Goal: Information Seeking & Learning: Check status

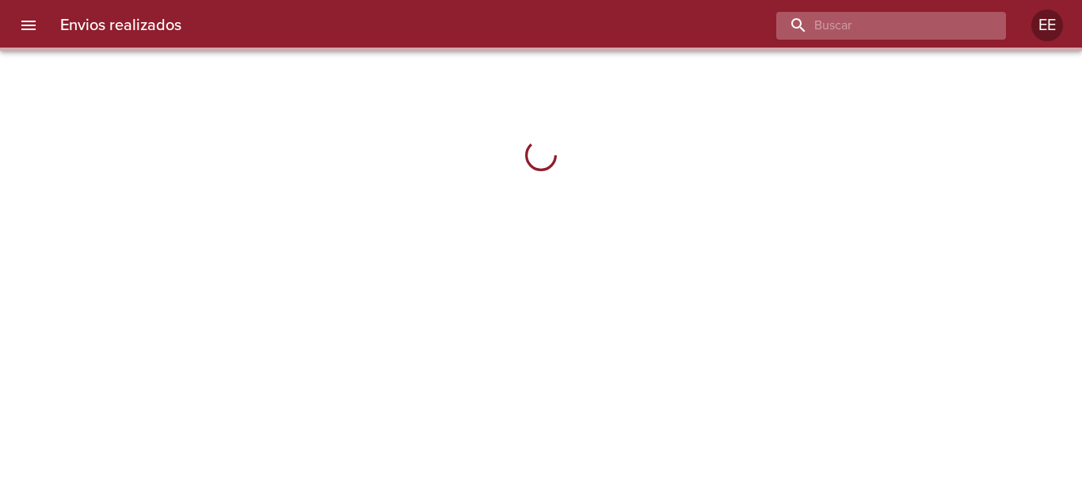
click at [904, 32] on input "buscar" at bounding box center [877, 26] width 203 height 28
paste input "[PERSON_NAME] [PERSON_NAME]"
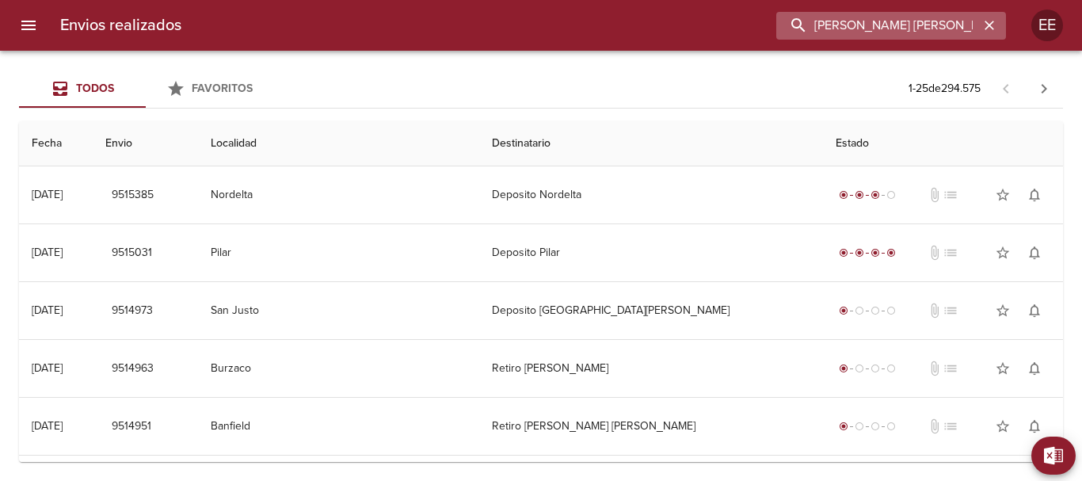
type input "[PERSON_NAME] [PERSON_NAME]"
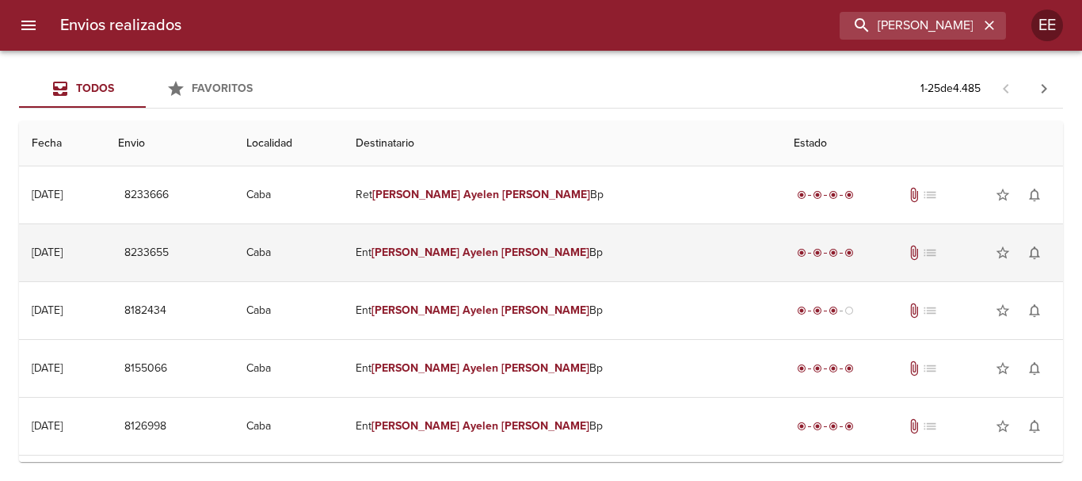
click at [555, 246] on em "[PERSON_NAME]" at bounding box center [545, 251] width 88 height 13
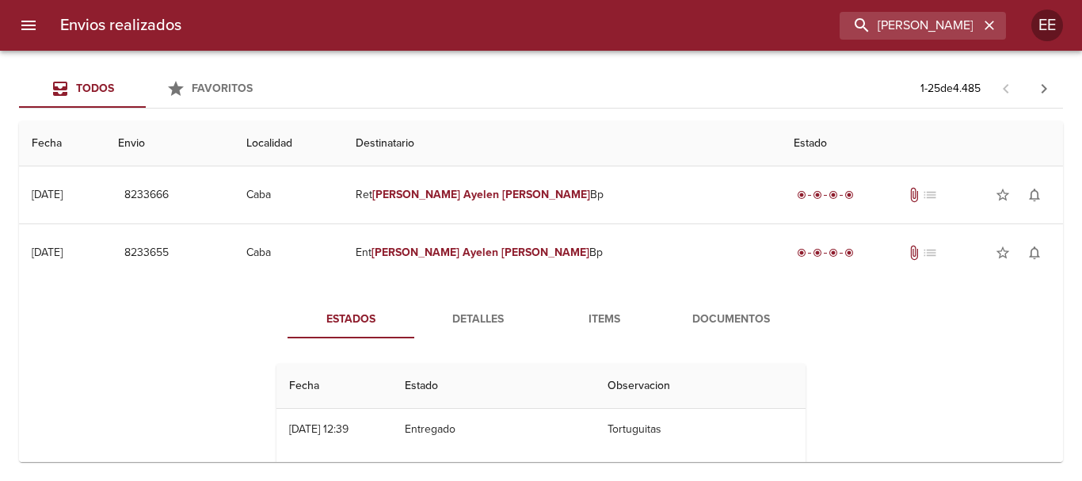
click at [706, 329] on span "Documentos" at bounding box center [731, 320] width 108 height 20
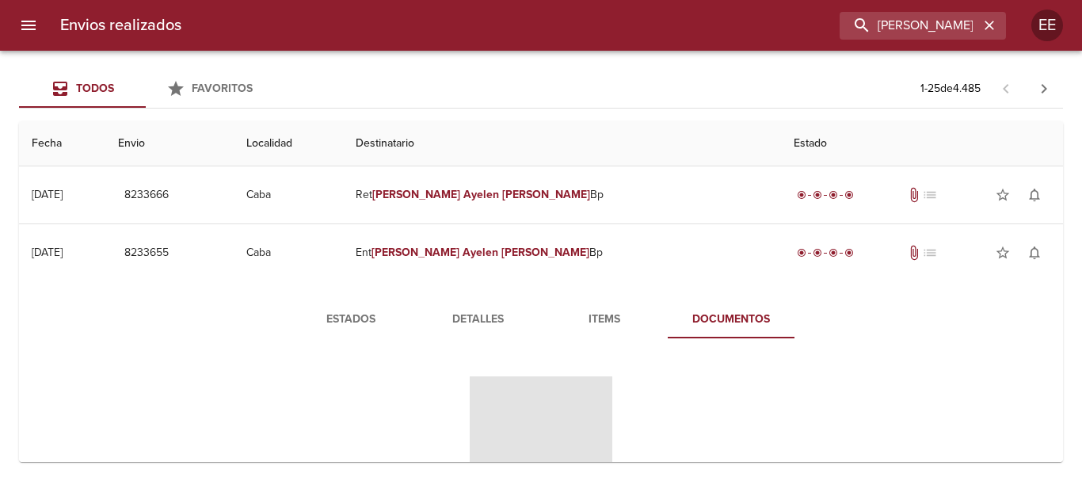
scroll to position [158, 0]
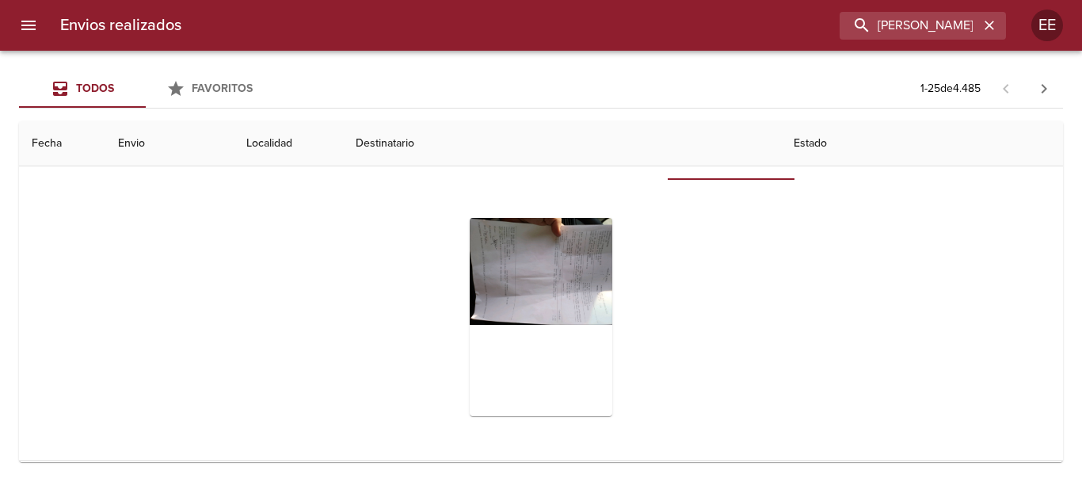
click at [554, 323] on div "Tabla de envíos del cliente" at bounding box center [541, 317] width 143 height 198
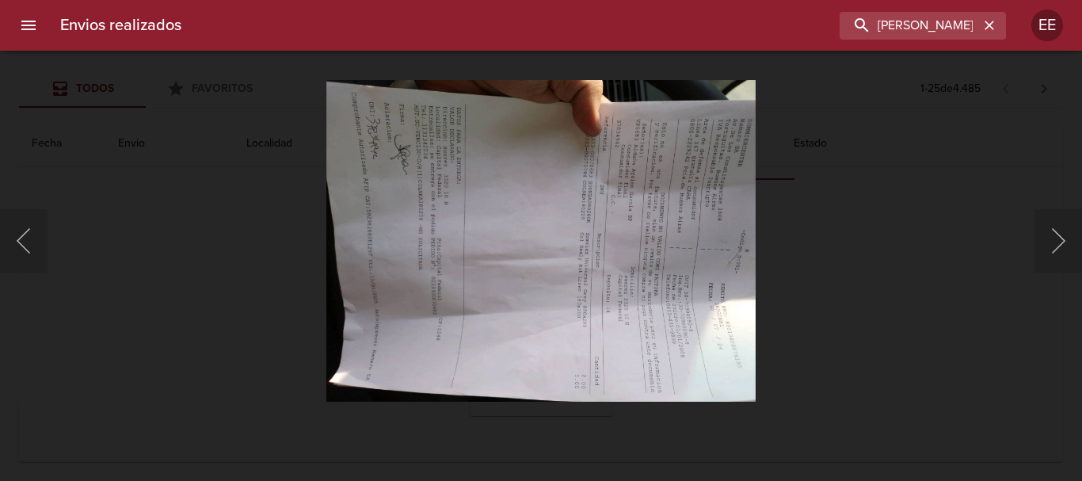
click at [550, 263] on img "Lightbox" at bounding box center [540, 240] width 429 height 322
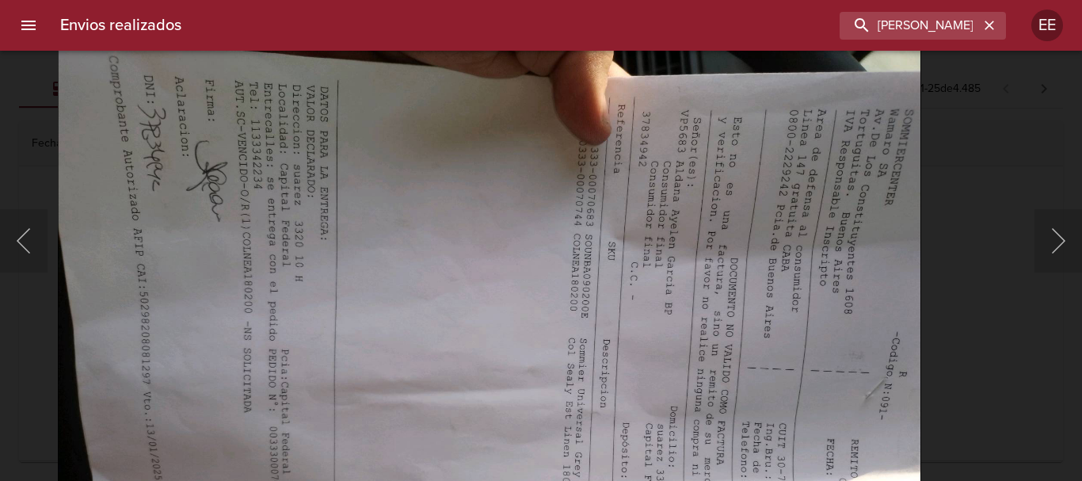
click at [455, 280] on img "Lightbox" at bounding box center [489, 354] width 863 height 648
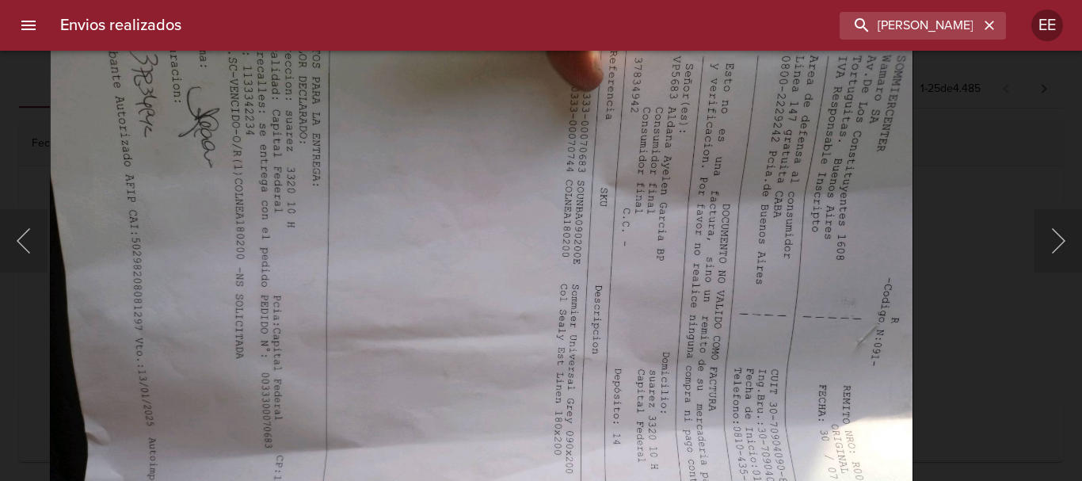
click at [660, 288] on img "Lightbox" at bounding box center [481, 300] width 863 height 648
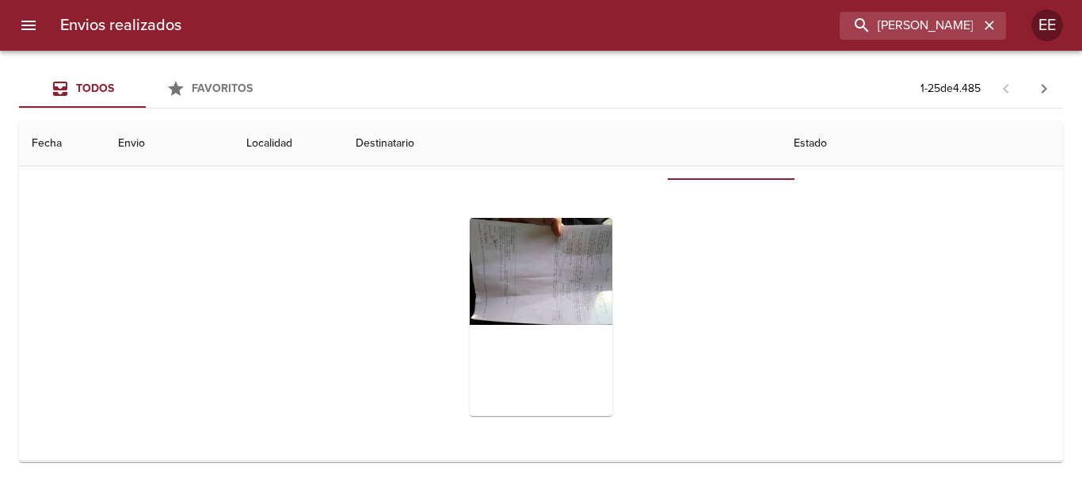
scroll to position [0, 0]
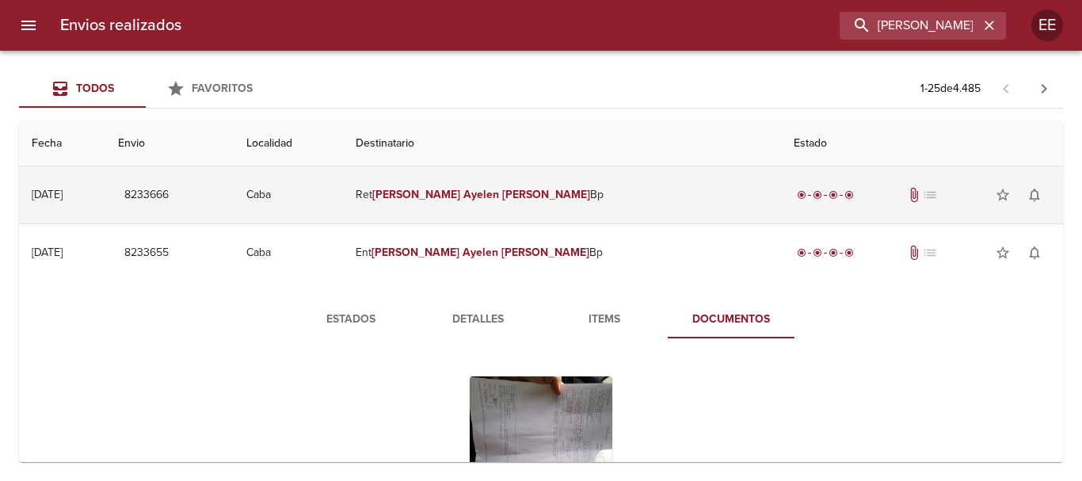
click at [708, 195] on td "[PERSON_NAME] [PERSON_NAME] Bp" at bounding box center [562, 194] width 438 height 57
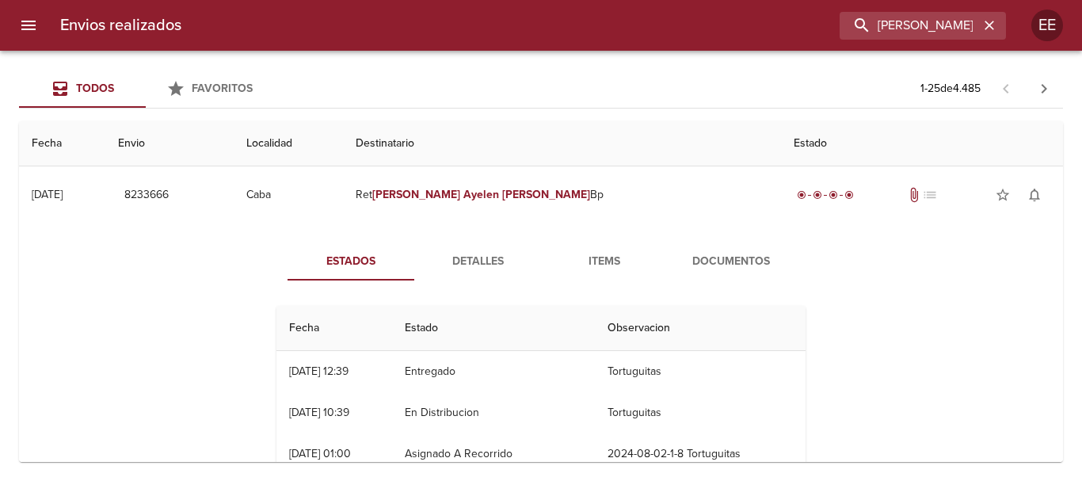
click at [686, 249] on button "Documentos" at bounding box center [731, 261] width 127 height 38
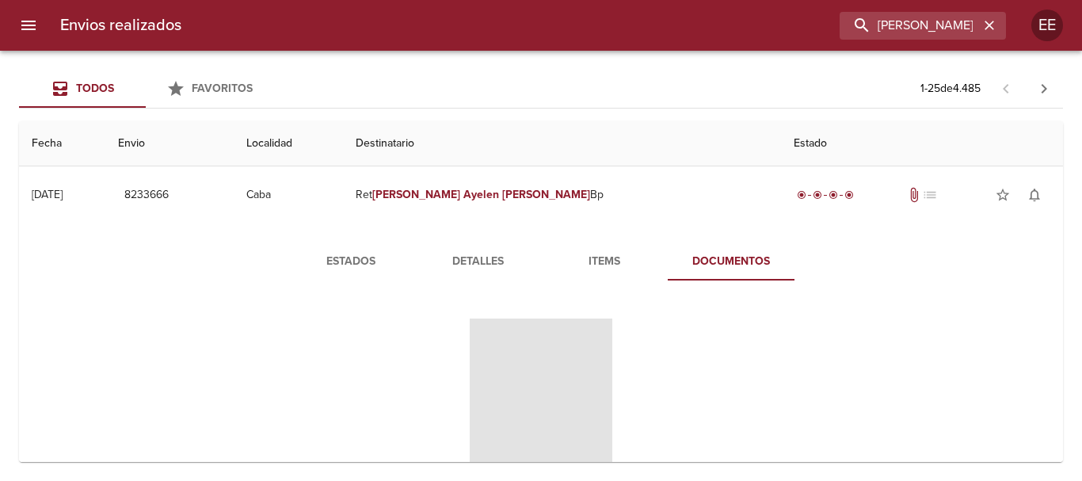
scroll to position [158, 0]
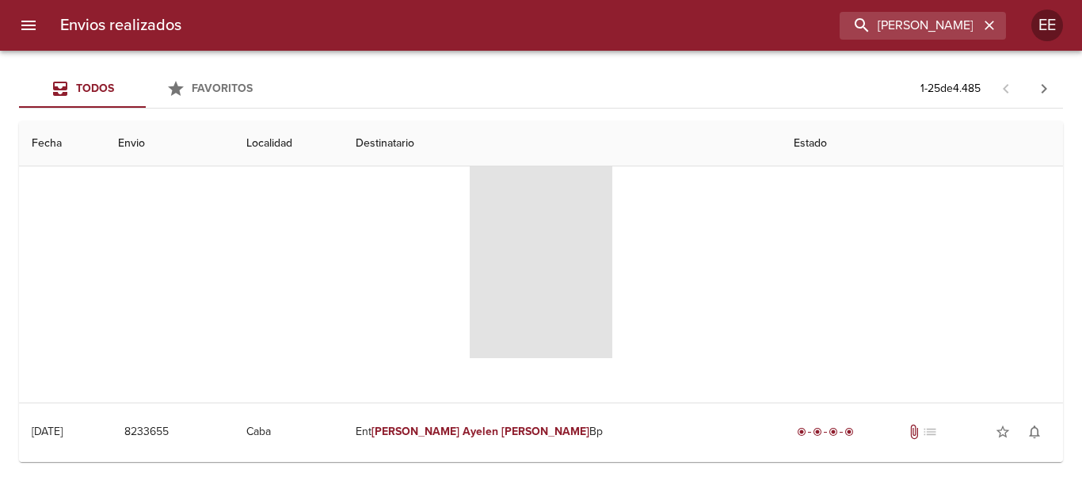
click at [542, 250] on span "Tabla de envíos del cliente" at bounding box center [541, 259] width 143 height 198
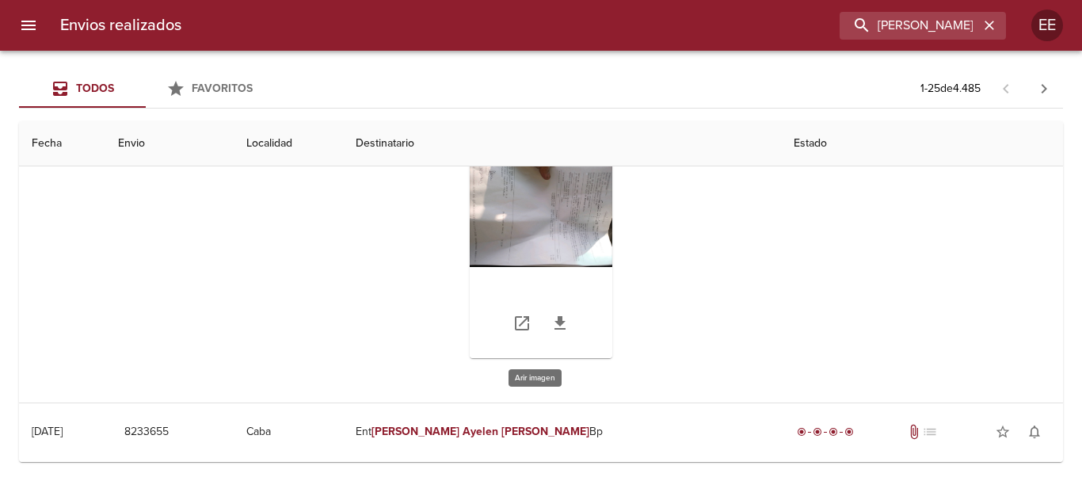
click at [557, 205] on div "Tabla de envíos del cliente" at bounding box center [541, 259] width 143 height 198
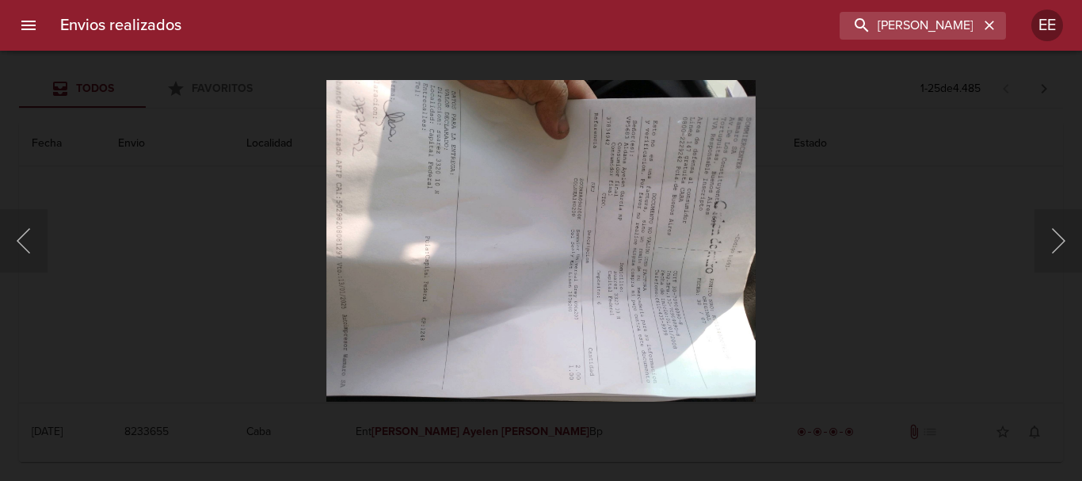
click at [532, 265] on img "Lightbox" at bounding box center [540, 240] width 429 height 322
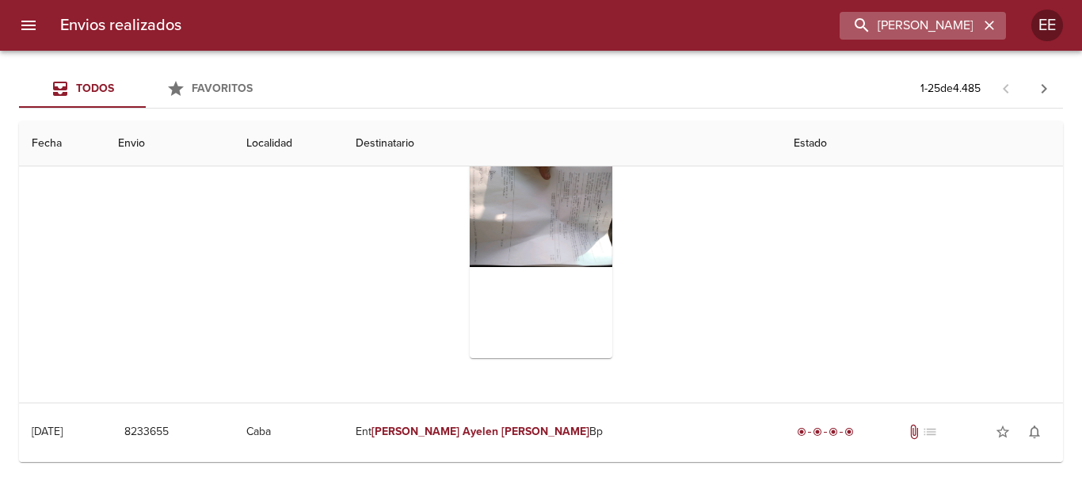
drag, startPoint x: 979, startPoint y: 35, endPoint x: 990, endPoint y: 25, distance: 14.6
click at [980, 33] on div "[PERSON_NAME] [PERSON_NAME]" at bounding box center [922, 26] width 166 height 28
click at [991, 25] on icon "button" at bounding box center [989, 26] width 10 height 10
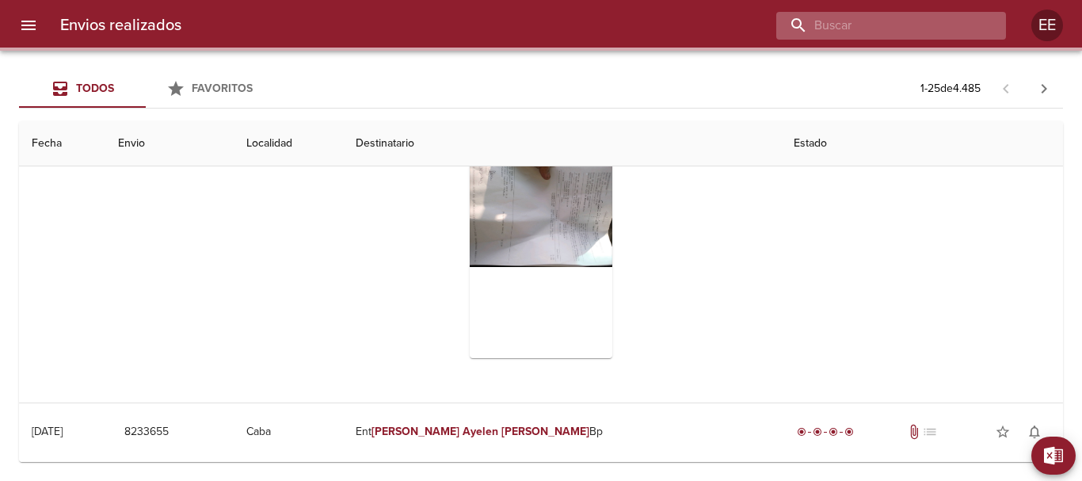
click at [867, 22] on input "buscar" at bounding box center [877, 26] width 203 height 28
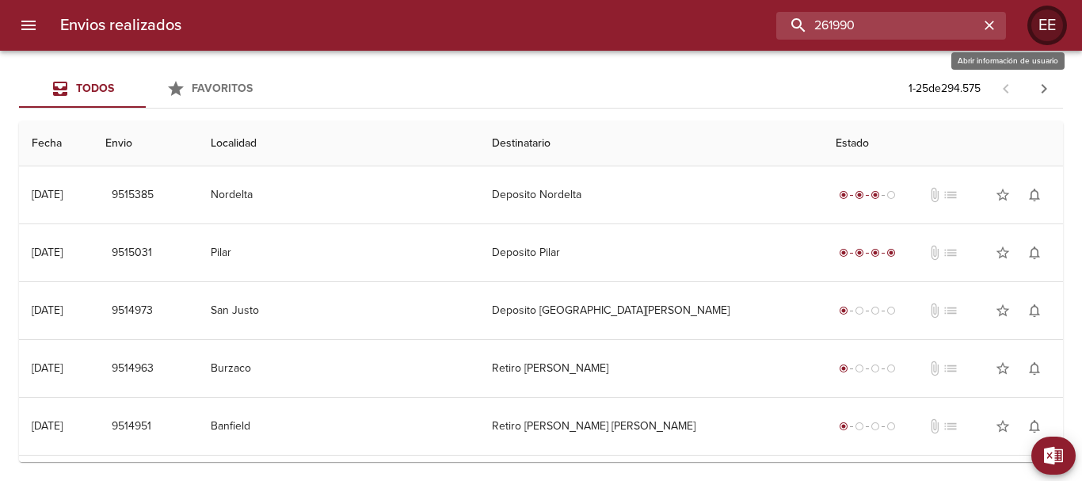
type input "261990"
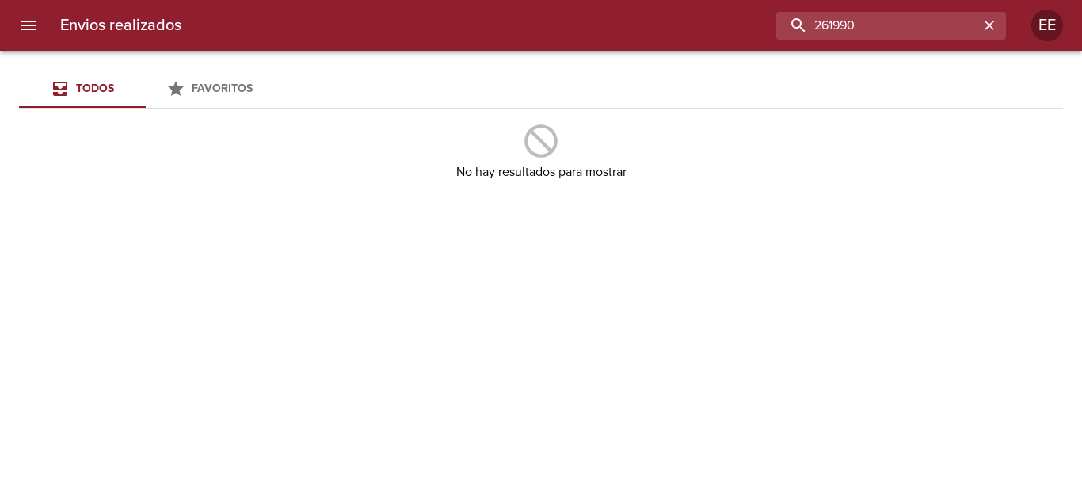
drag, startPoint x: 904, startPoint y: 20, endPoint x: 631, endPoint y: 20, distance: 272.4
click at [631, 20] on div "261990" at bounding box center [600, 26] width 812 height 28
click at [854, 27] on input "buscar" at bounding box center [877, 26] width 203 height 28
paste input "[PERSON_NAME] [PERSON_NAME]"
type input "[PERSON_NAME] [PERSON_NAME]"
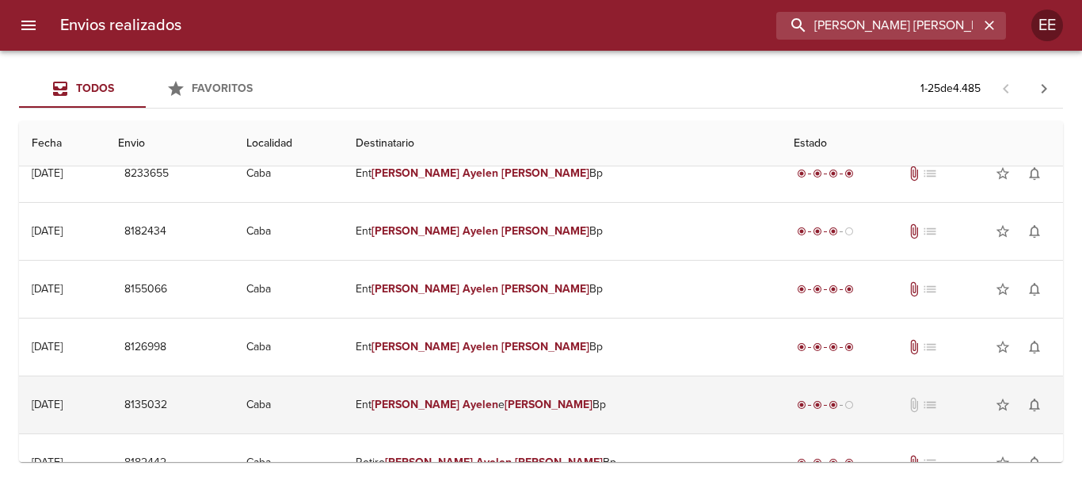
scroll to position [238, 0]
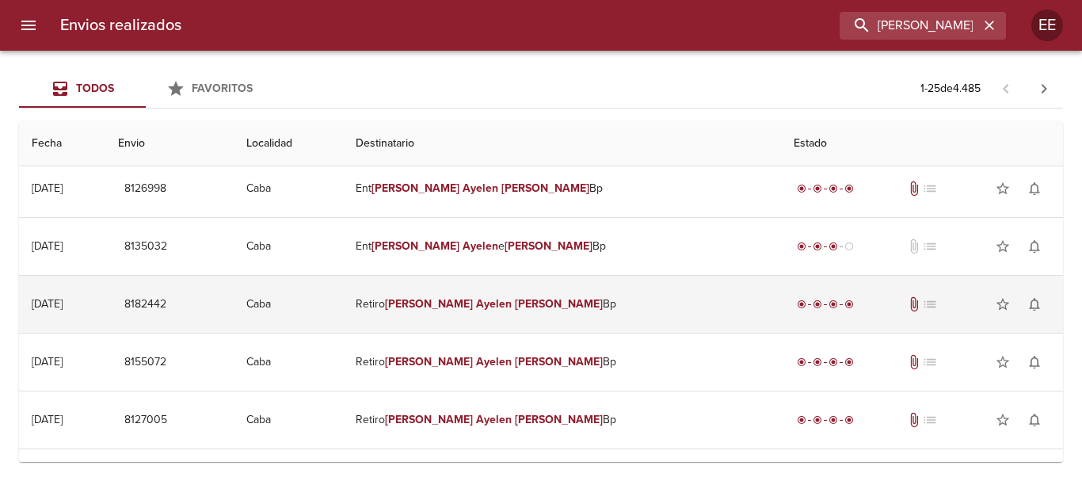
click at [546, 285] on td "Retiro [PERSON_NAME] [PERSON_NAME]" at bounding box center [562, 304] width 438 height 57
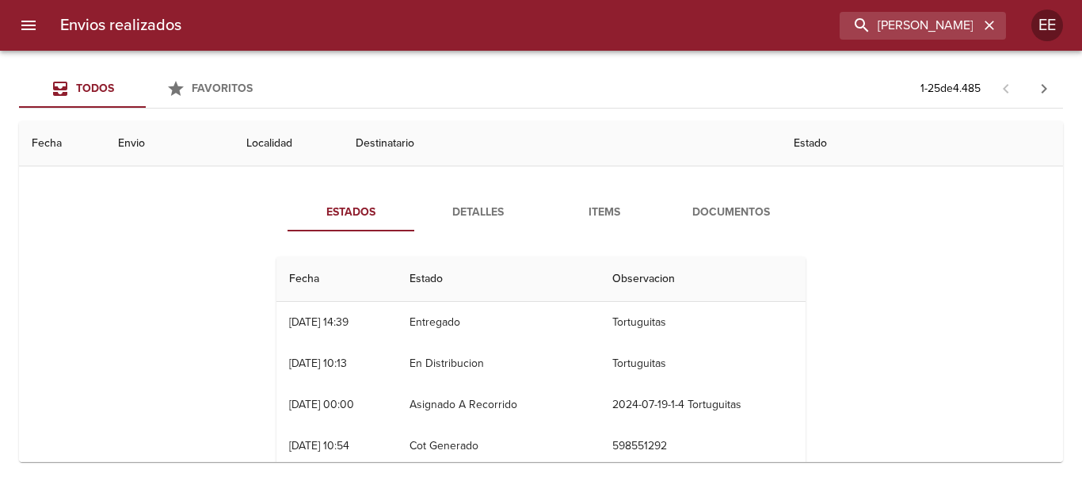
scroll to position [158, 0]
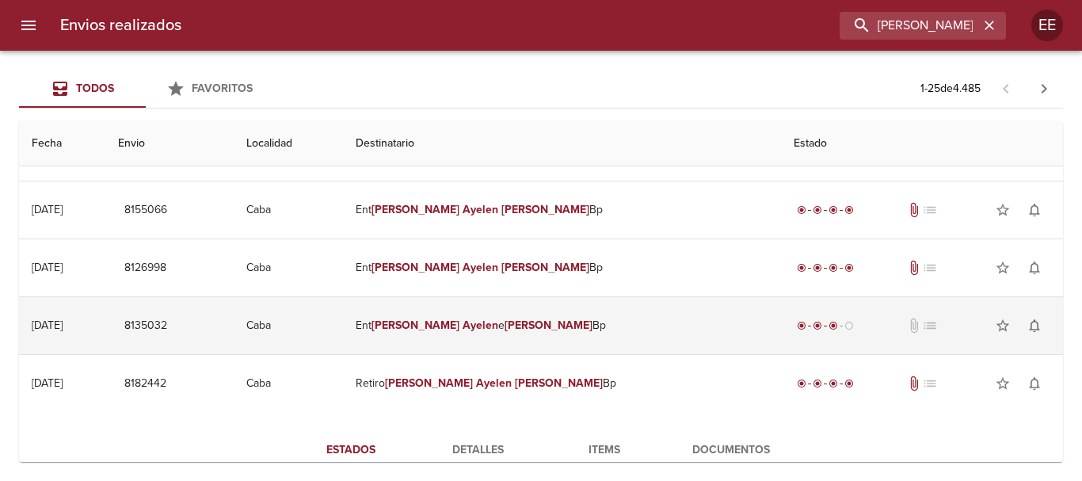
click at [488, 309] on td "Ent [PERSON_NAME] e [PERSON_NAME]" at bounding box center [562, 325] width 438 height 57
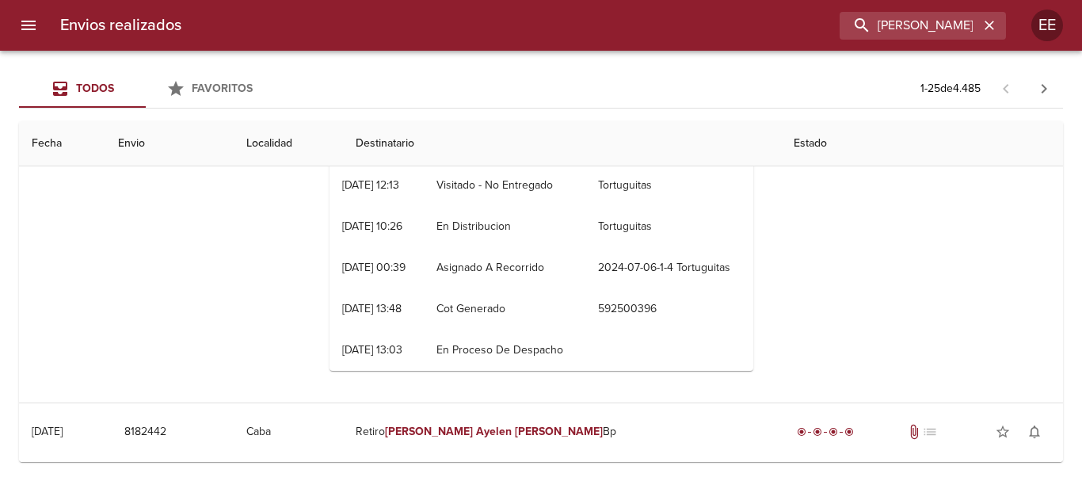
scroll to position [713, 0]
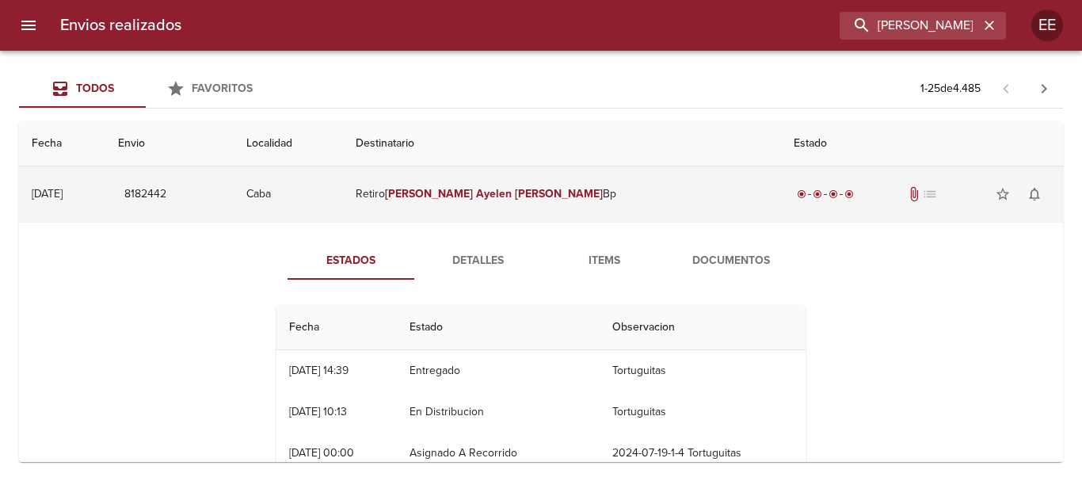
click at [543, 183] on td "Retiro [PERSON_NAME] [PERSON_NAME]" at bounding box center [562, 194] width 438 height 57
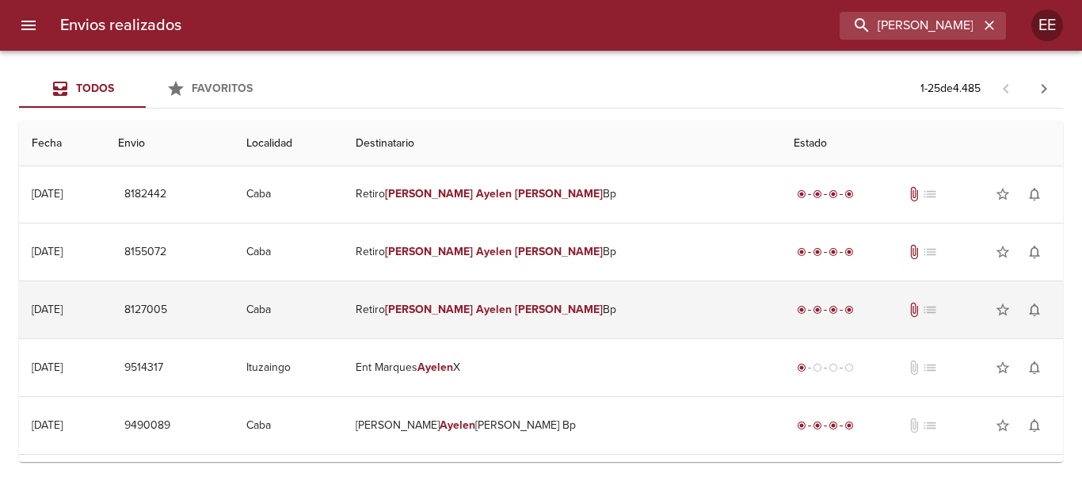
click at [584, 315] on td "Retiro [PERSON_NAME] [PERSON_NAME]" at bounding box center [562, 309] width 438 height 57
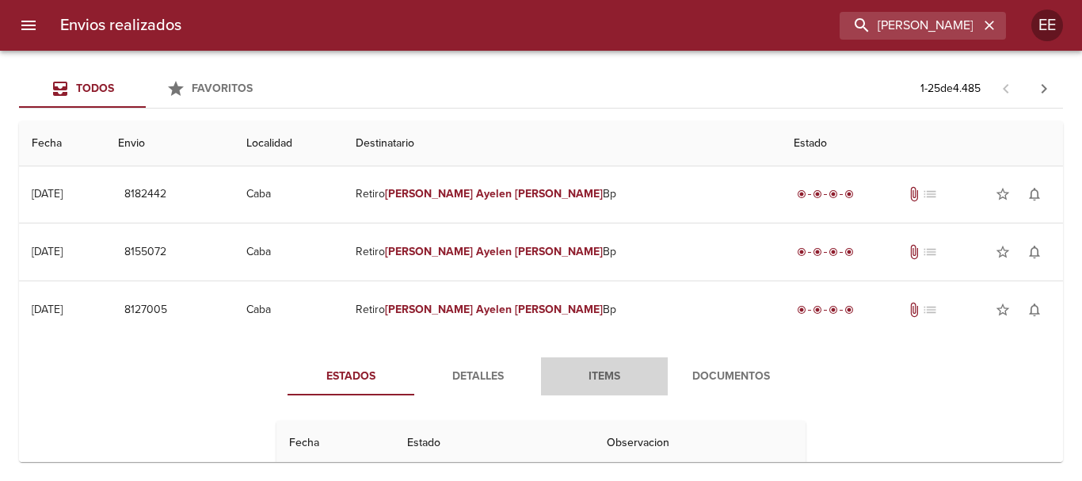
click at [607, 370] on span "Items" at bounding box center [604, 377] width 108 height 20
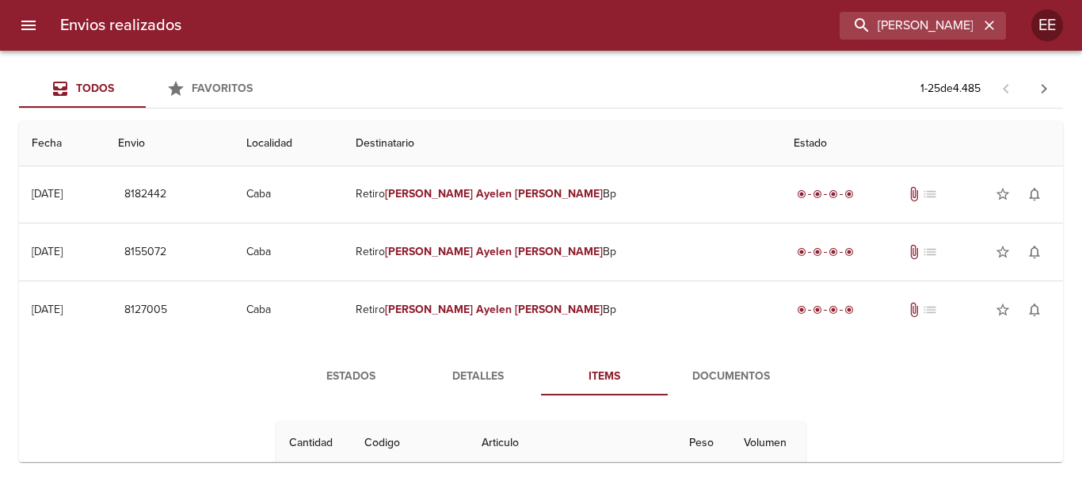
scroll to position [871, 0]
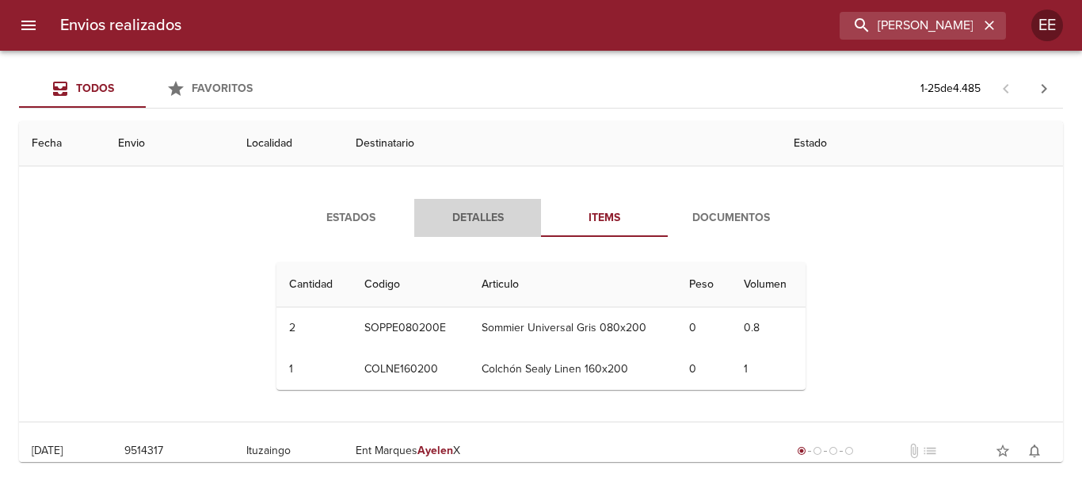
click at [456, 215] on span "Detalles" at bounding box center [478, 218] width 108 height 20
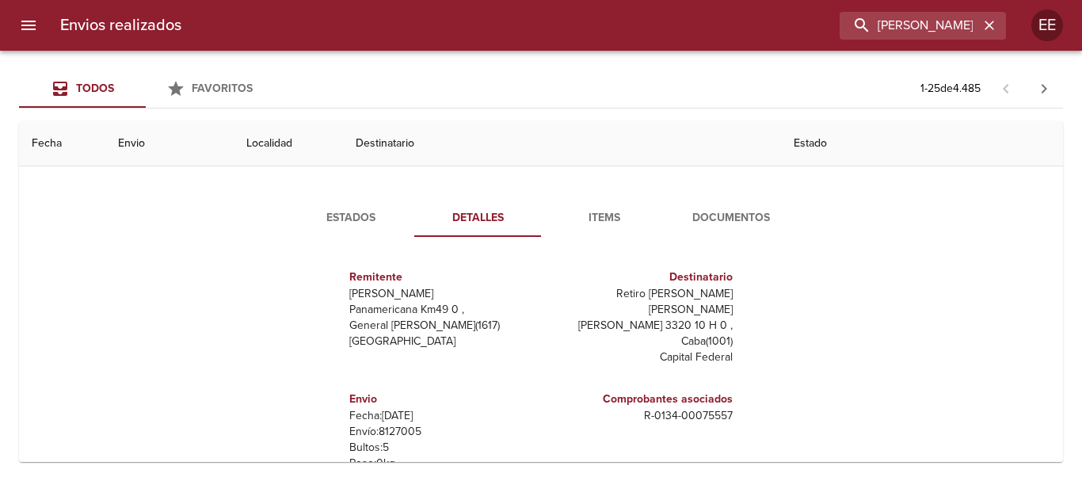
scroll to position [633, 0]
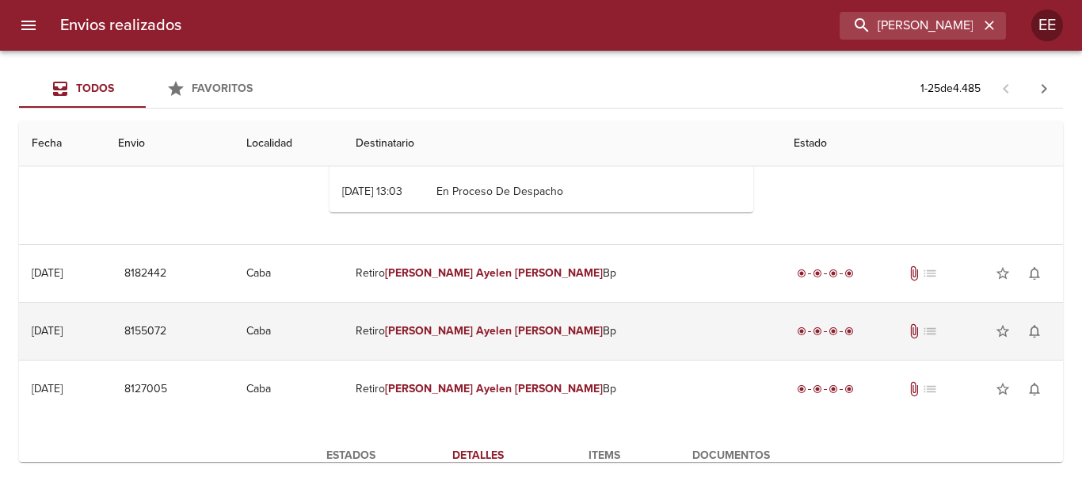
click at [512, 331] on em "Ayelen" at bounding box center [494, 330] width 36 height 13
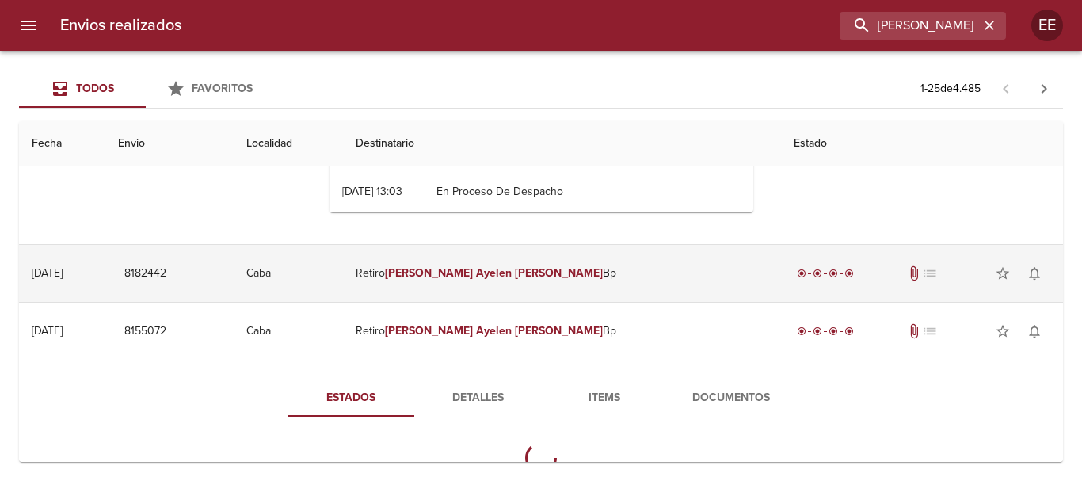
click at [526, 283] on td "Retiro [PERSON_NAME] [PERSON_NAME]" at bounding box center [562, 273] width 438 height 57
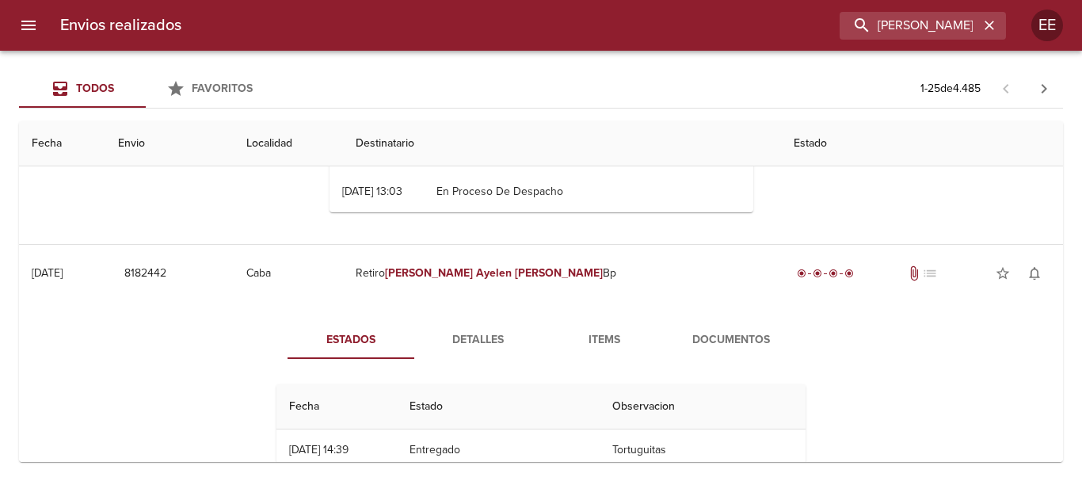
scroll to position [713, 0]
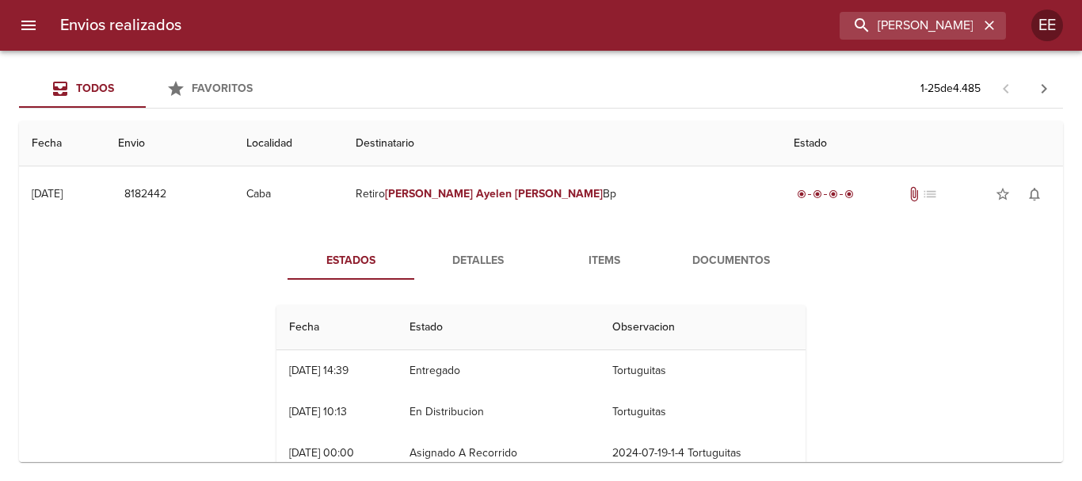
click at [500, 262] on span "Detalles" at bounding box center [478, 261] width 108 height 20
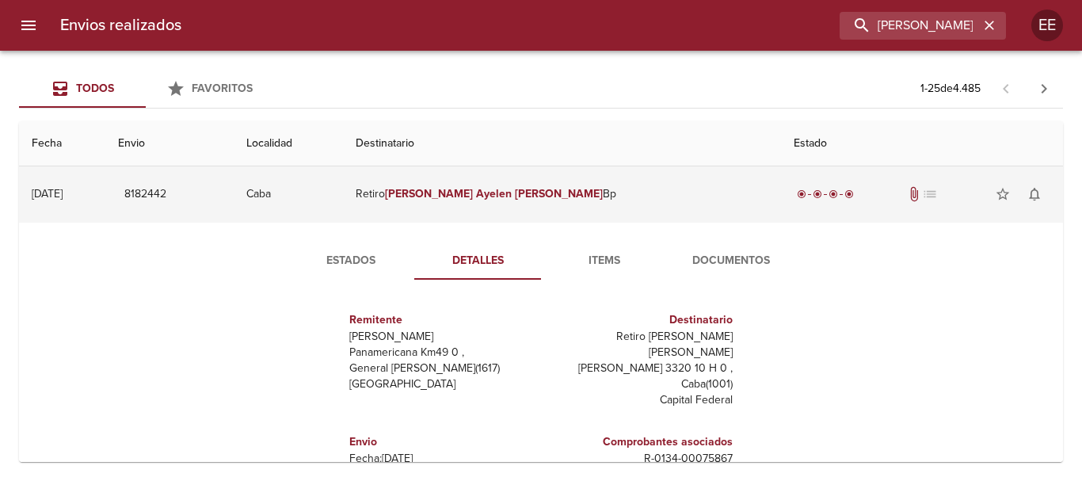
click at [538, 207] on td "Retiro [PERSON_NAME] [PERSON_NAME]" at bounding box center [562, 194] width 438 height 57
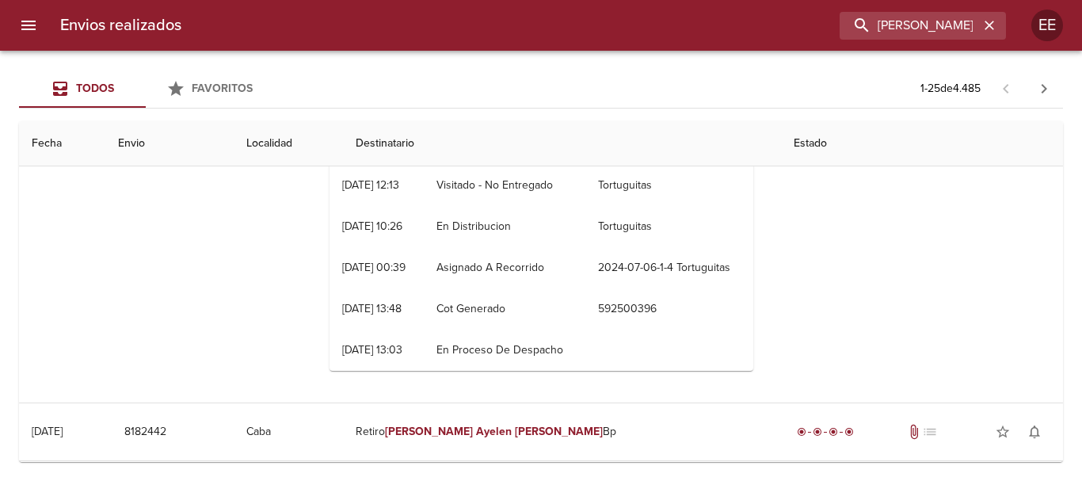
scroll to position [238, 0]
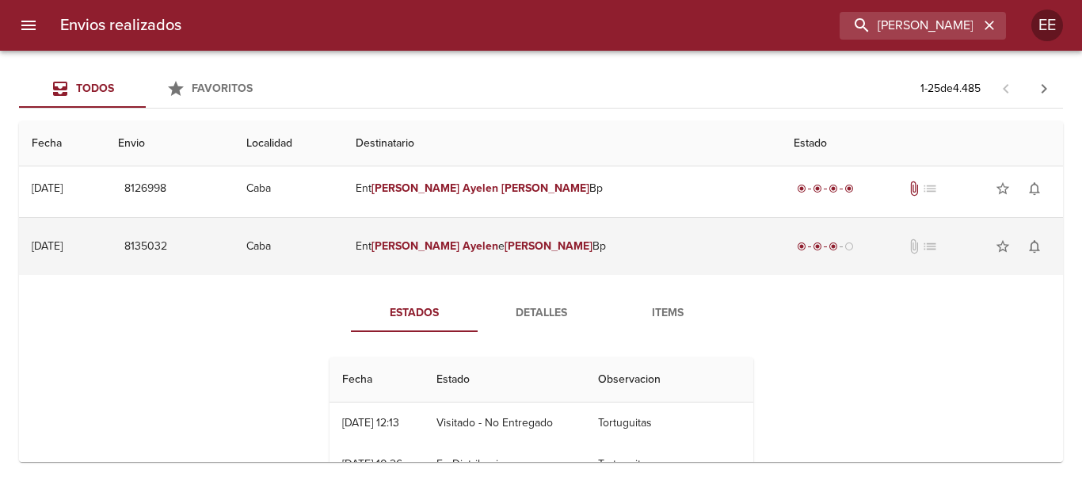
click at [503, 258] on td "Ent [PERSON_NAME] e [PERSON_NAME]" at bounding box center [562, 246] width 438 height 57
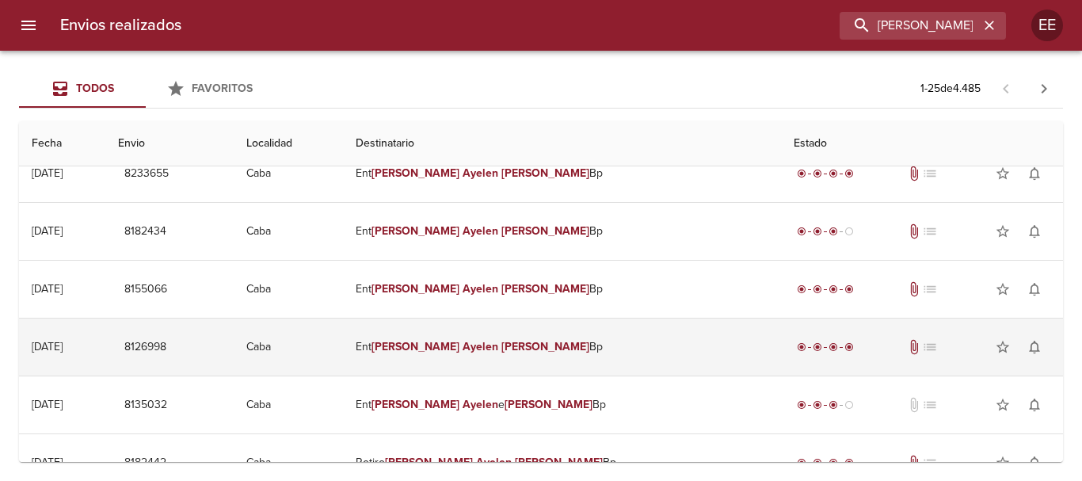
scroll to position [0, 0]
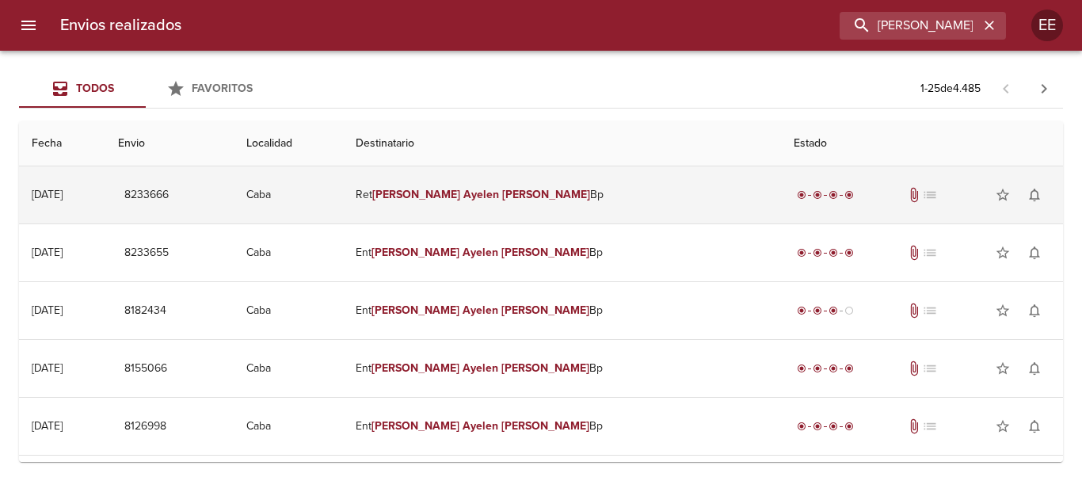
click at [518, 173] on td "[PERSON_NAME] [PERSON_NAME] Bp" at bounding box center [562, 194] width 438 height 57
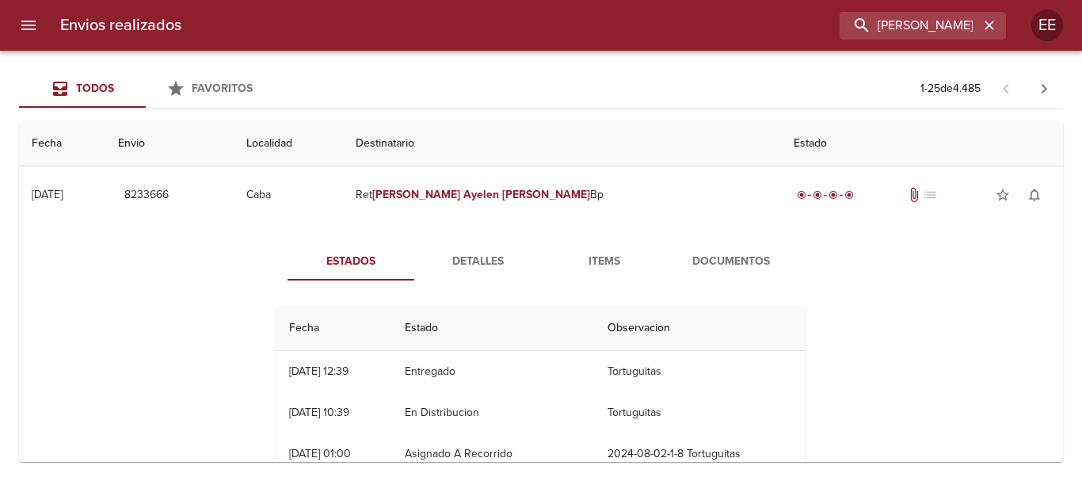
click at [599, 262] on span "Items" at bounding box center [604, 262] width 108 height 20
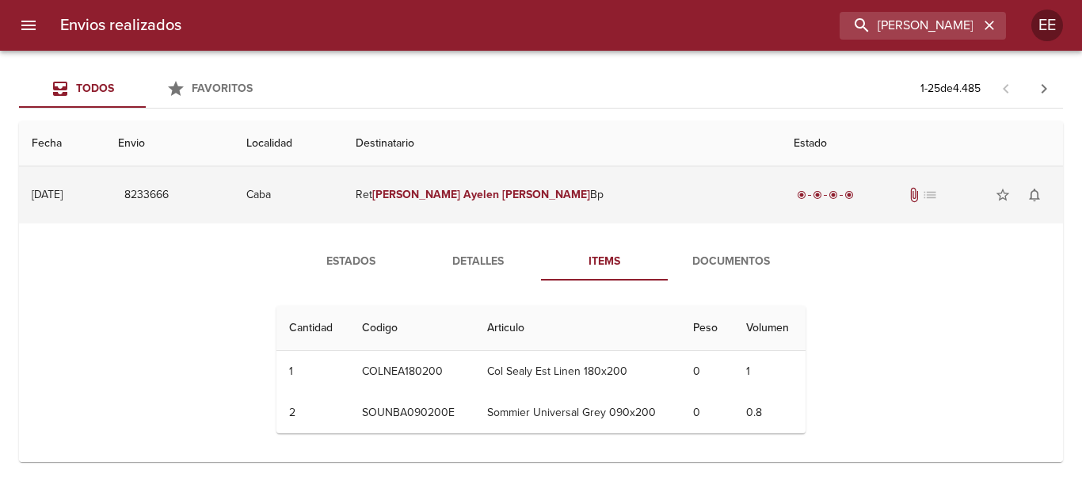
click at [499, 198] on em "Ayelen" at bounding box center [481, 194] width 36 height 13
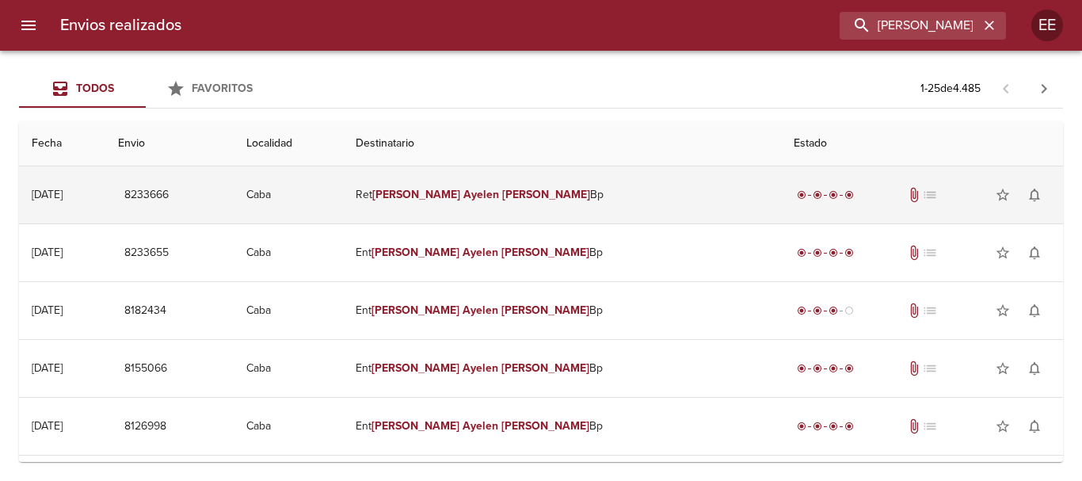
click at [489, 181] on td "[PERSON_NAME] [PERSON_NAME] Bp" at bounding box center [562, 194] width 438 height 57
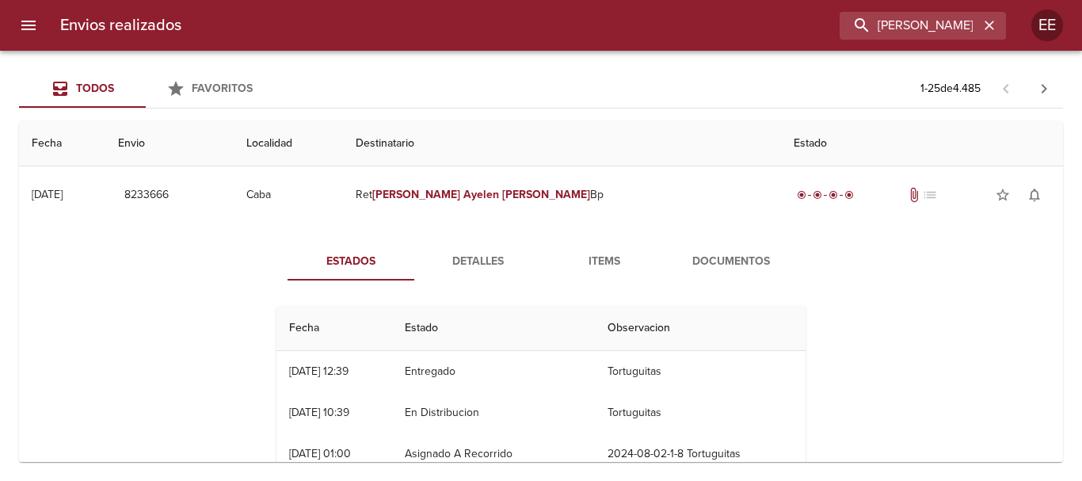
click at [605, 266] on span "Items" at bounding box center [604, 262] width 108 height 20
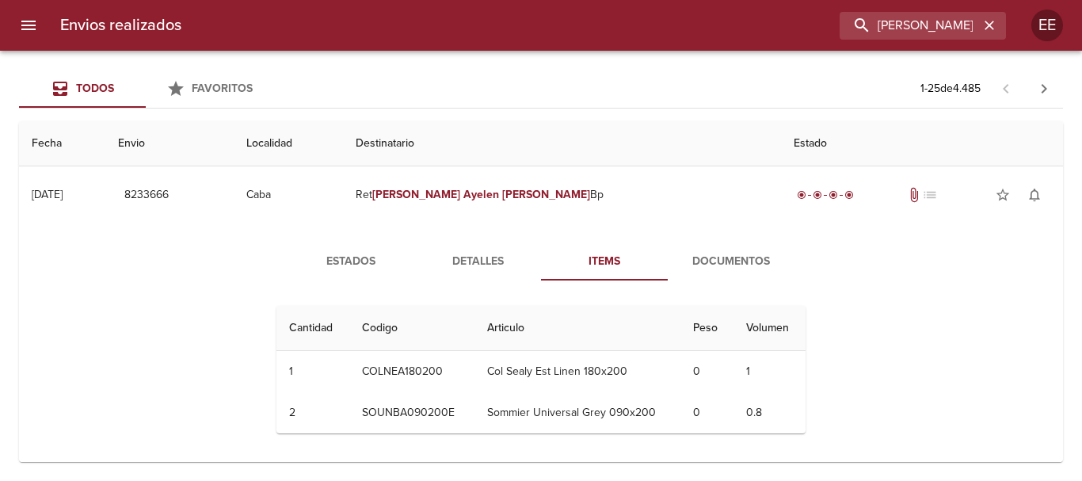
click at [484, 268] on span "Detalles" at bounding box center [478, 262] width 108 height 20
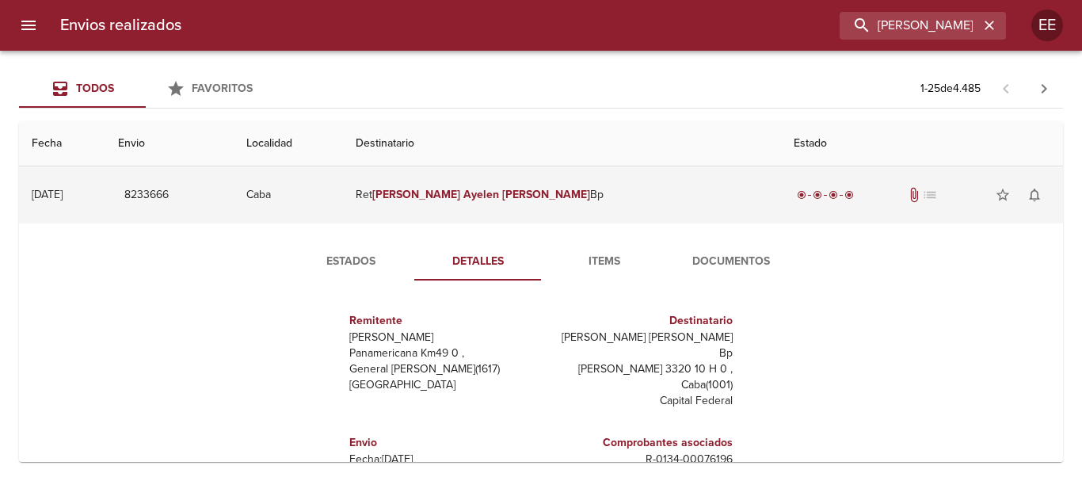
click at [460, 196] on em "[PERSON_NAME]" at bounding box center [416, 194] width 88 height 13
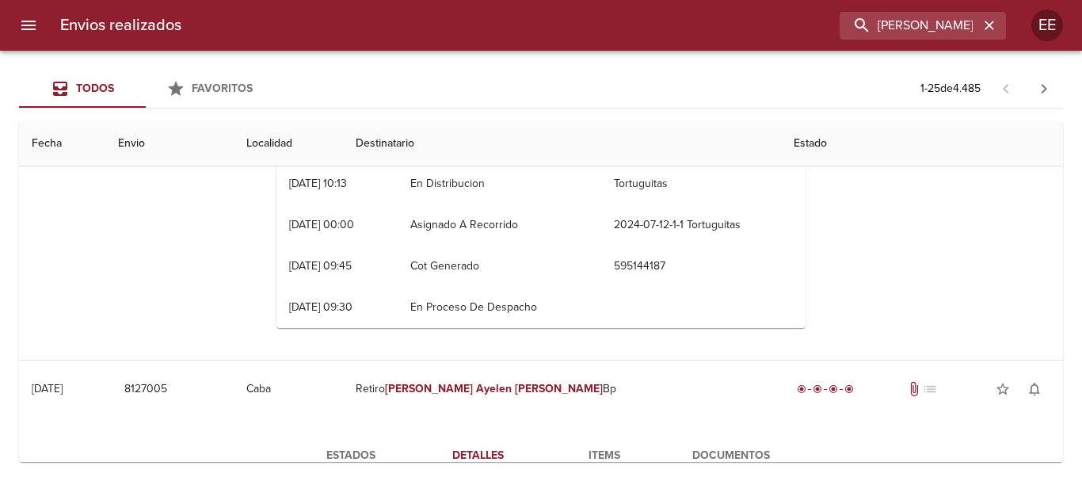
scroll to position [317, 0]
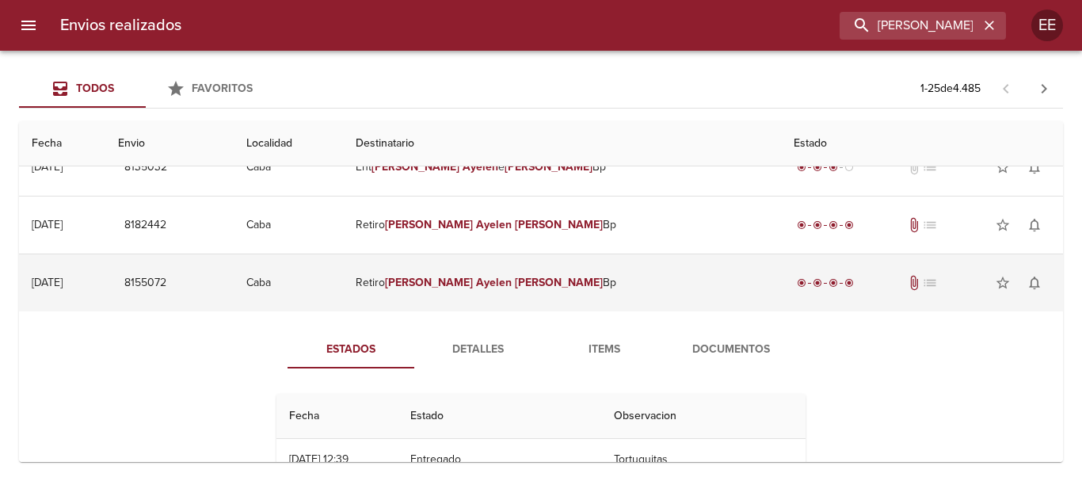
click at [473, 281] on em "[PERSON_NAME]" at bounding box center [429, 282] width 88 height 13
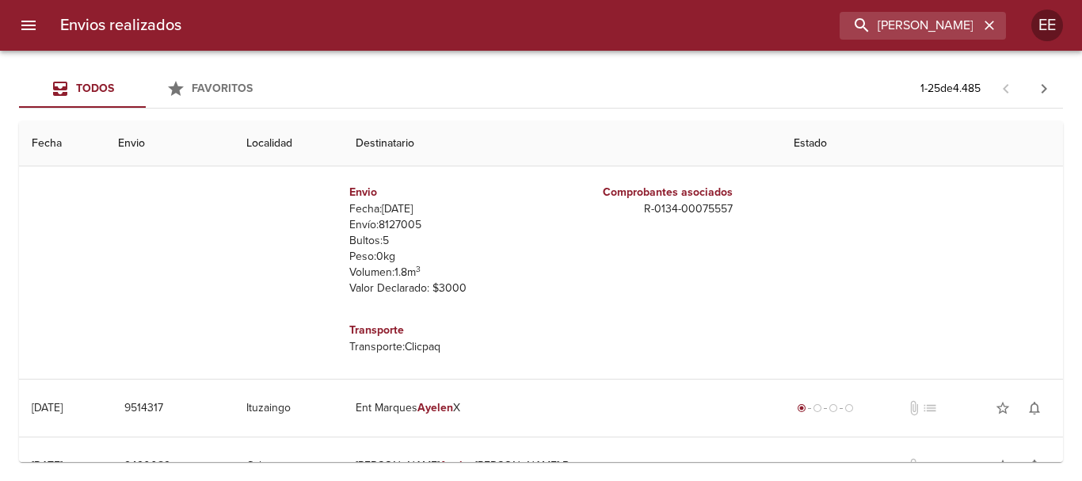
scroll to position [396, 0]
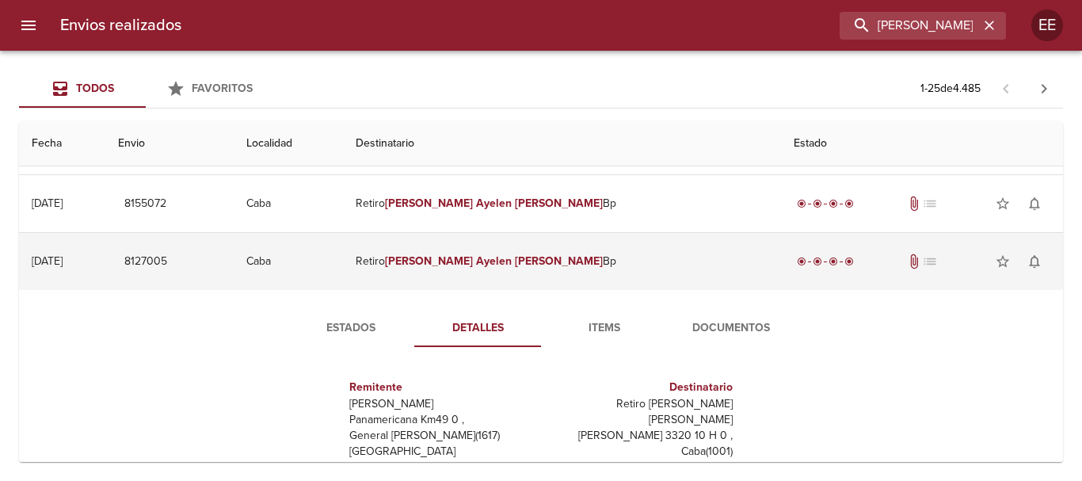
click at [512, 264] on em "Ayelen" at bounding box center [494, 260] width 36 height 13
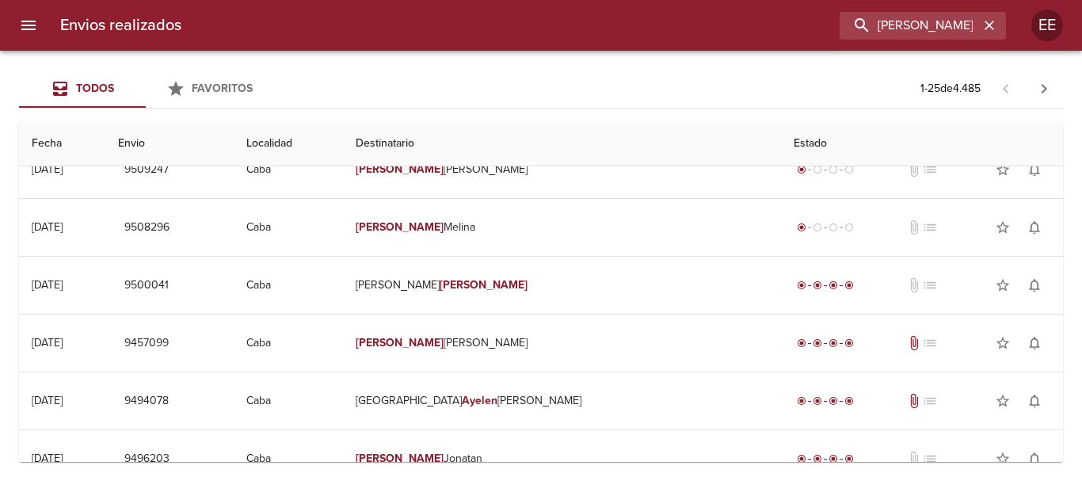
scroll to position [1150, 0]
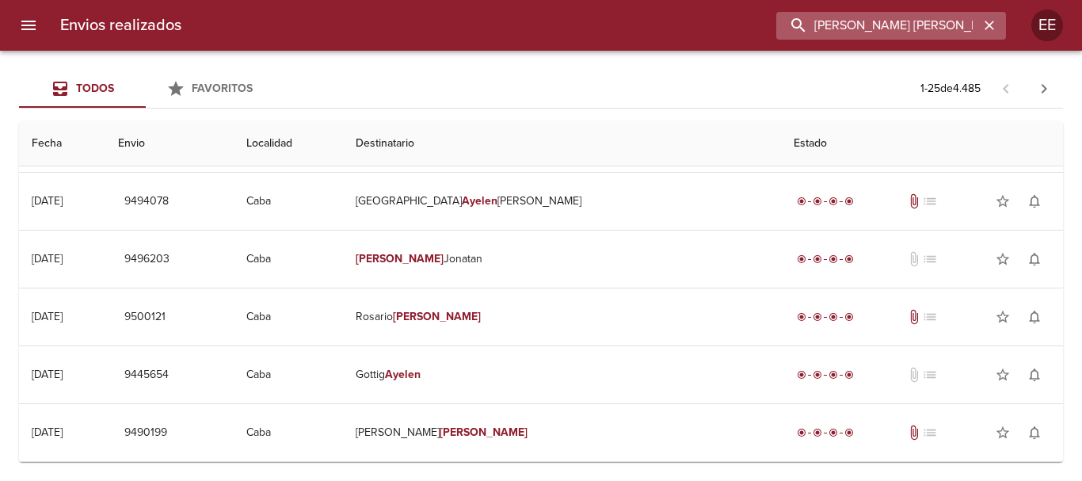
click at [977, 22] on input "[PERSON_NAME] [PERSON_NAME]" at bounding box center [877, 26] width 203 height 28
click at [980, 22] on button "button" at bounding box center [989, 25] width 21 height 21
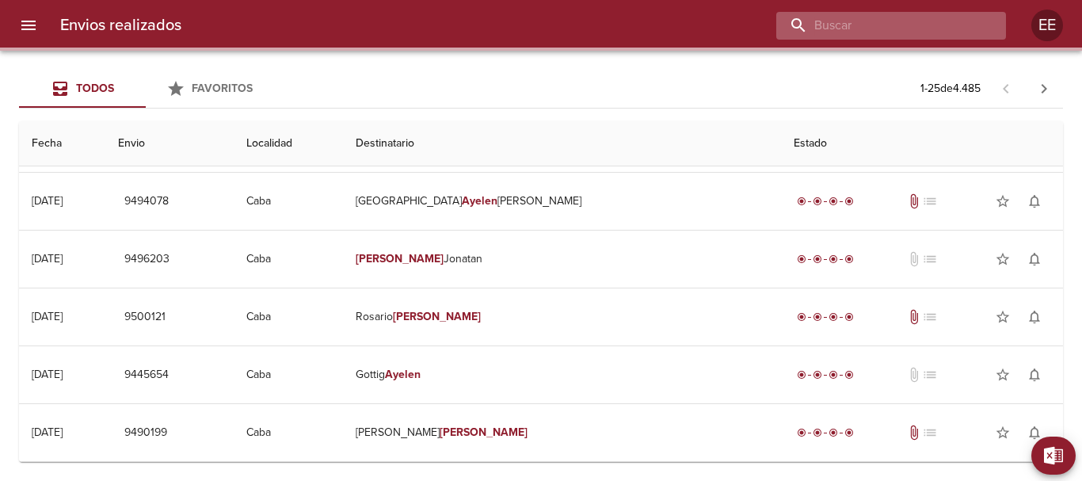
click at [911, 30] on input "buscar" at bounding box center [877, 26] width 203 height 28
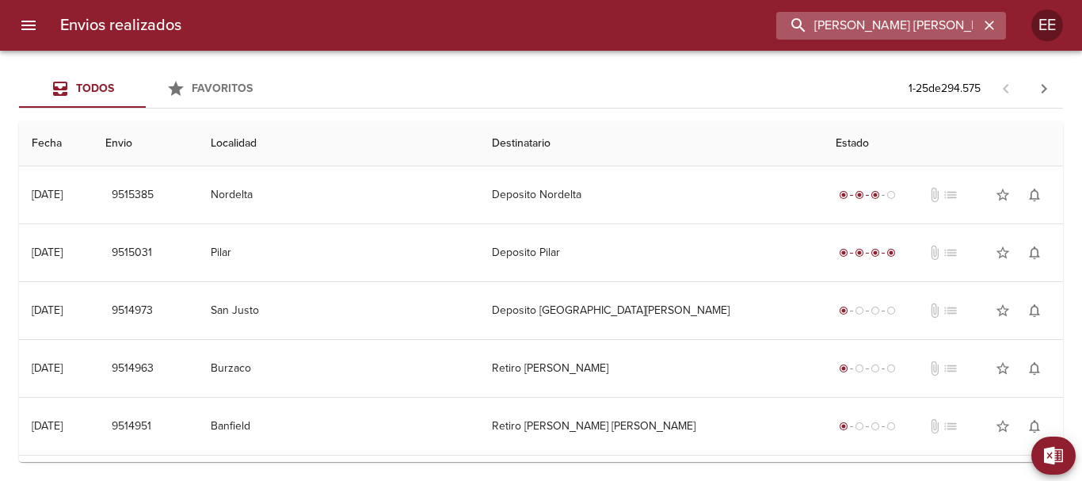
type input "[PERSON_NAME] [PERSON_NAME]"
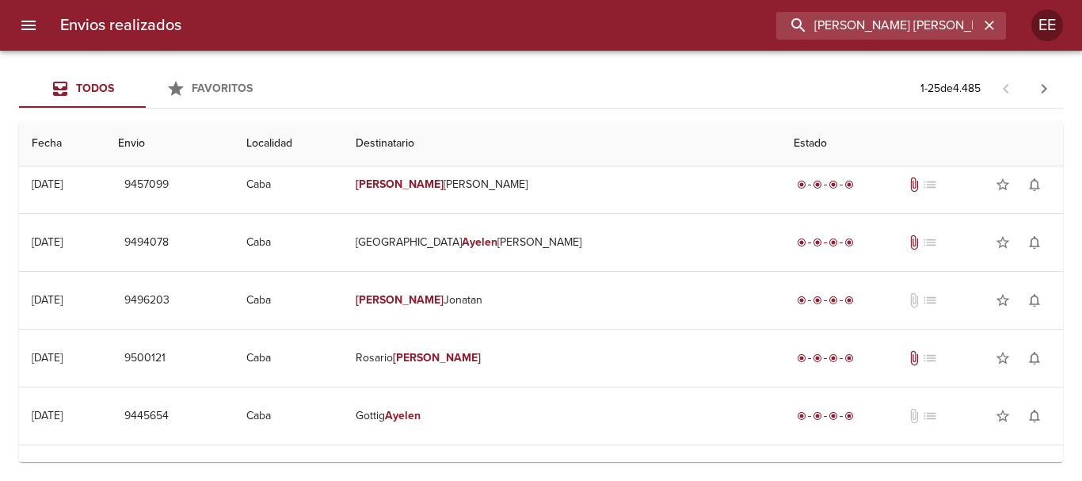
scroll to position [1150, 0]
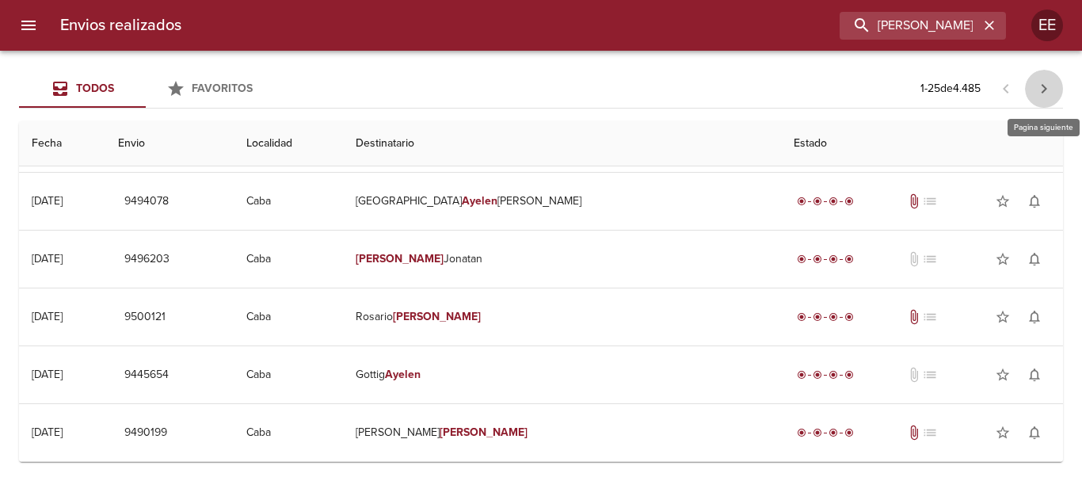
click at [1060, 87] on button "button" at bounding box center [1044, 89] width 38 height 38
